Goal: Task Accomplishment & Management: Manage account settings

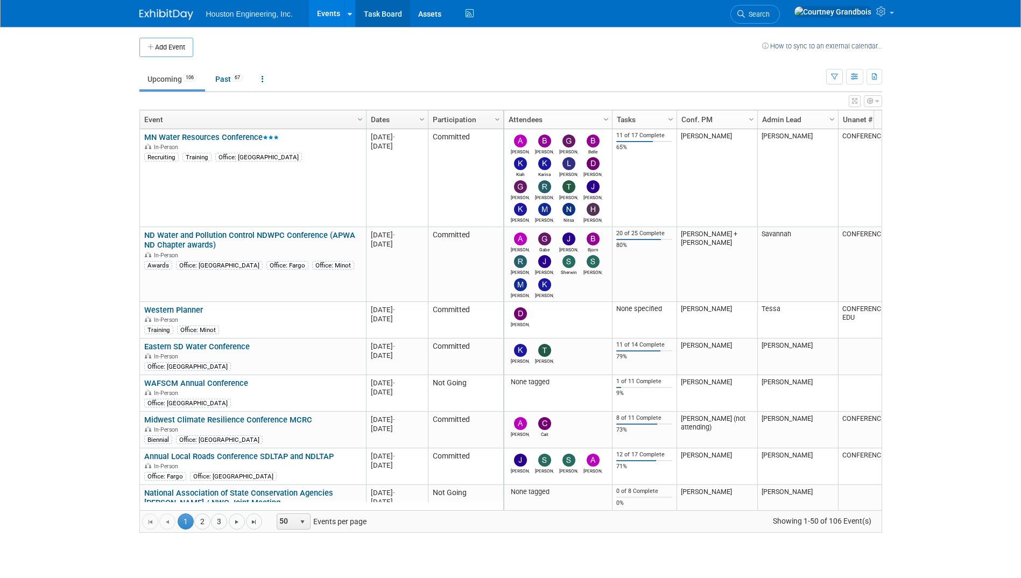
click at [382, 14] on link "Task Board" at bounding box center [383, 13] width 54 height 27
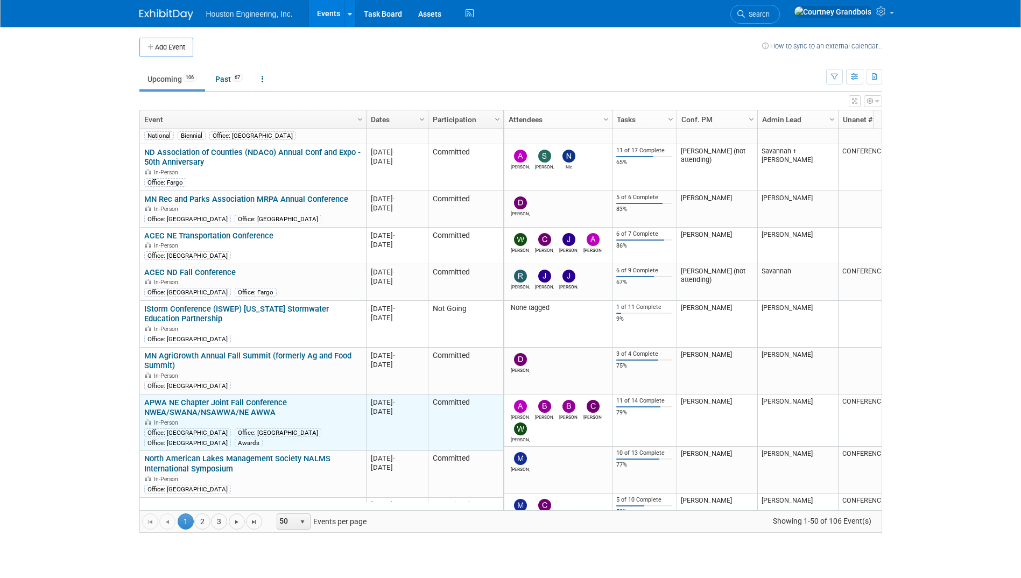
scroll to position [452, 0]
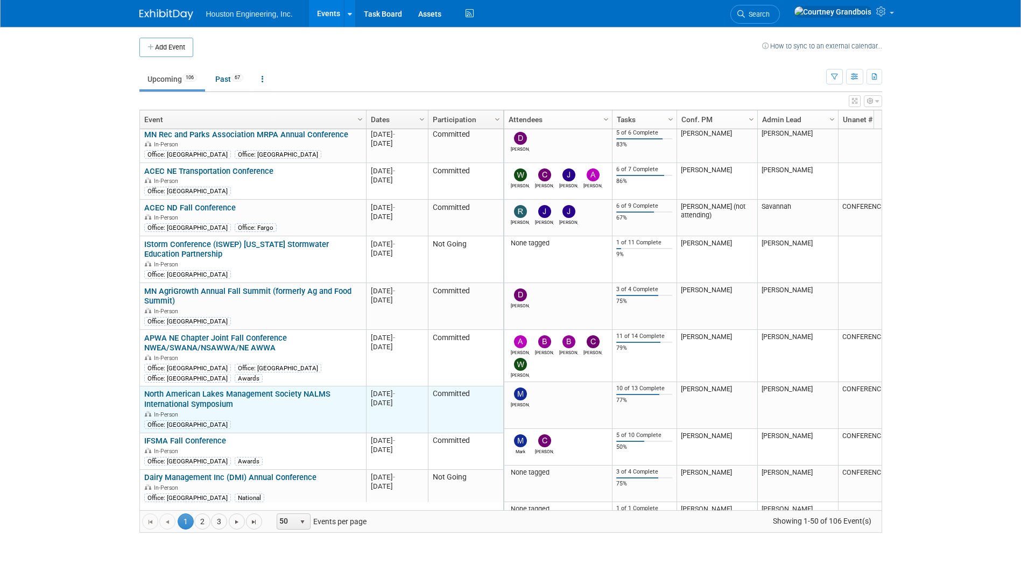
click at [174, 427] on td "North American Lakes Management Society NALMS International Symposium North Ame…" at bounding box center [253, 409] width 226 height 47
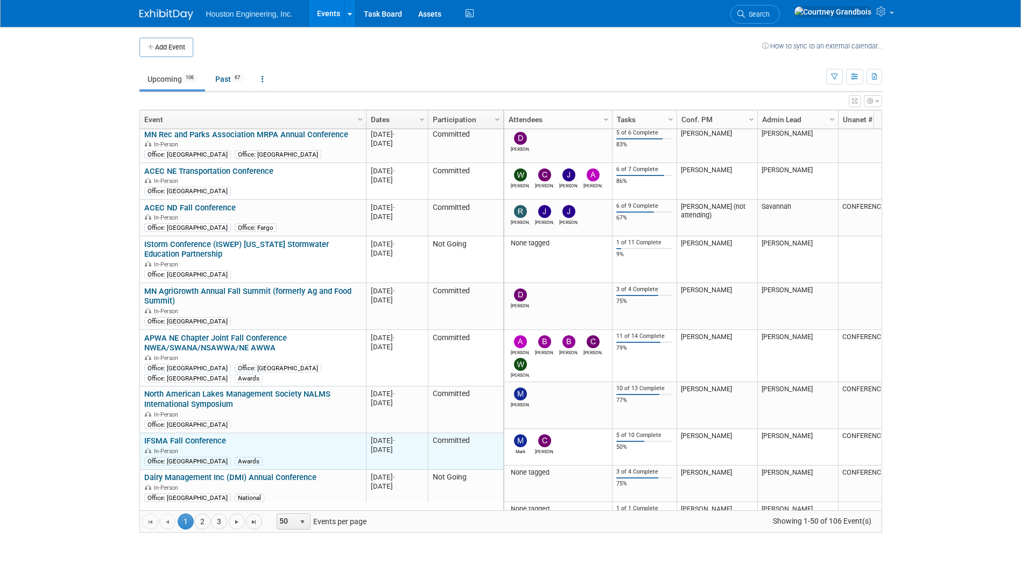
click at [176, 436] on link "IFSMA Fall Conference" at bounding box center [185, 441] width 82 height 10
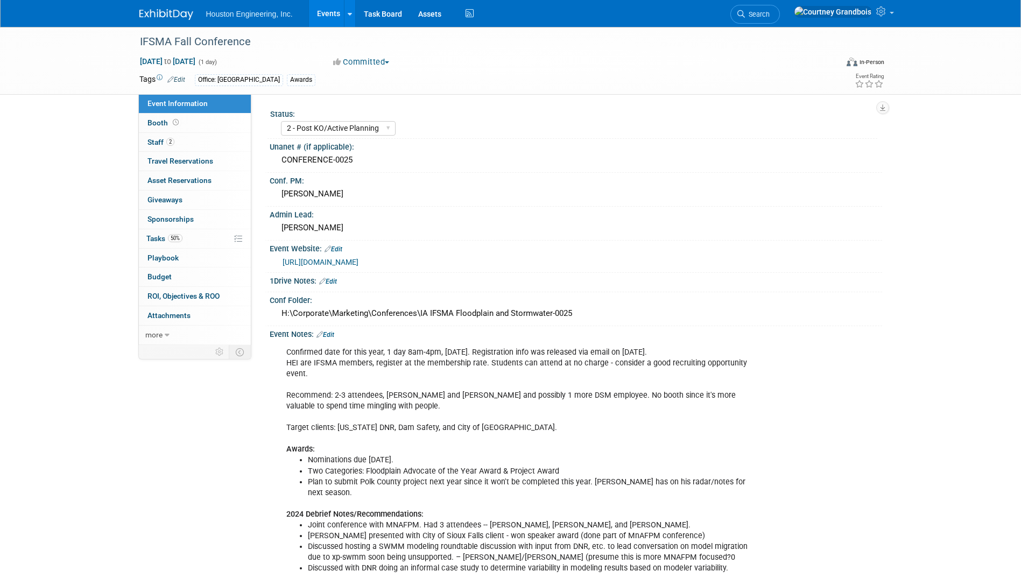
select select "2 - Post KO/Active Planning"
select select "Yes"
select select "Water Resources"
click at [163, 234] on span "Tasks 50%" at bounding box center [164, 238] width 36 height 9
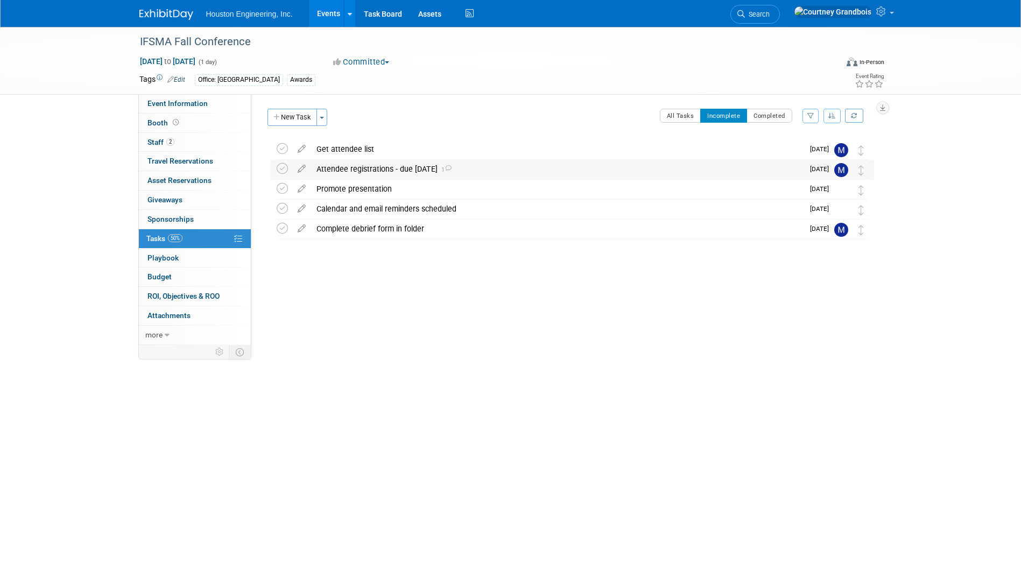
click at [353, 168] on div "Attendee registrations - due Oct 15 1" at bounding box center [557, 169] width 492 height 18
